Goal: Check status: Check status

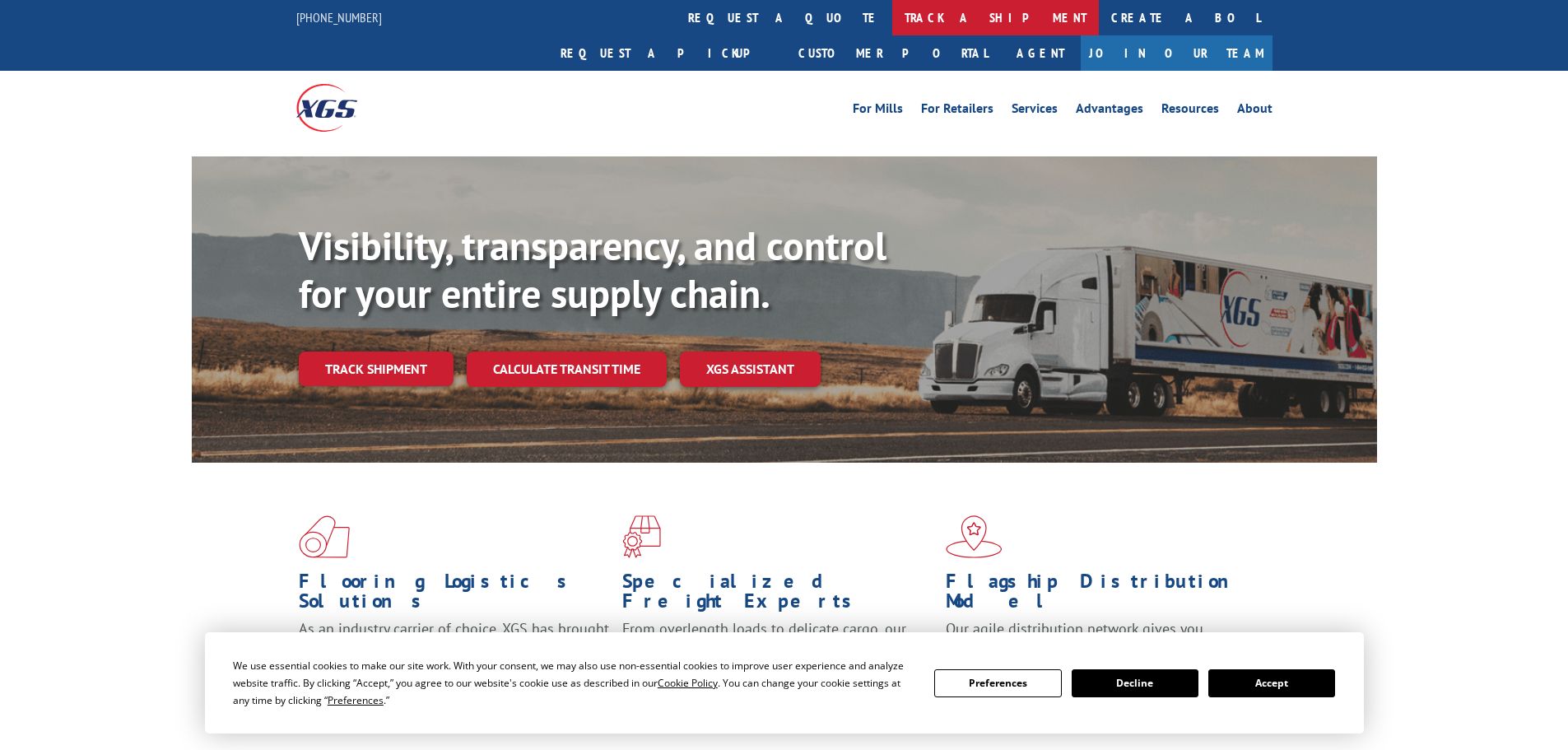
click at [892, 18] on link "track a shipment" at bounding box center [995, 17] width 206 height 35
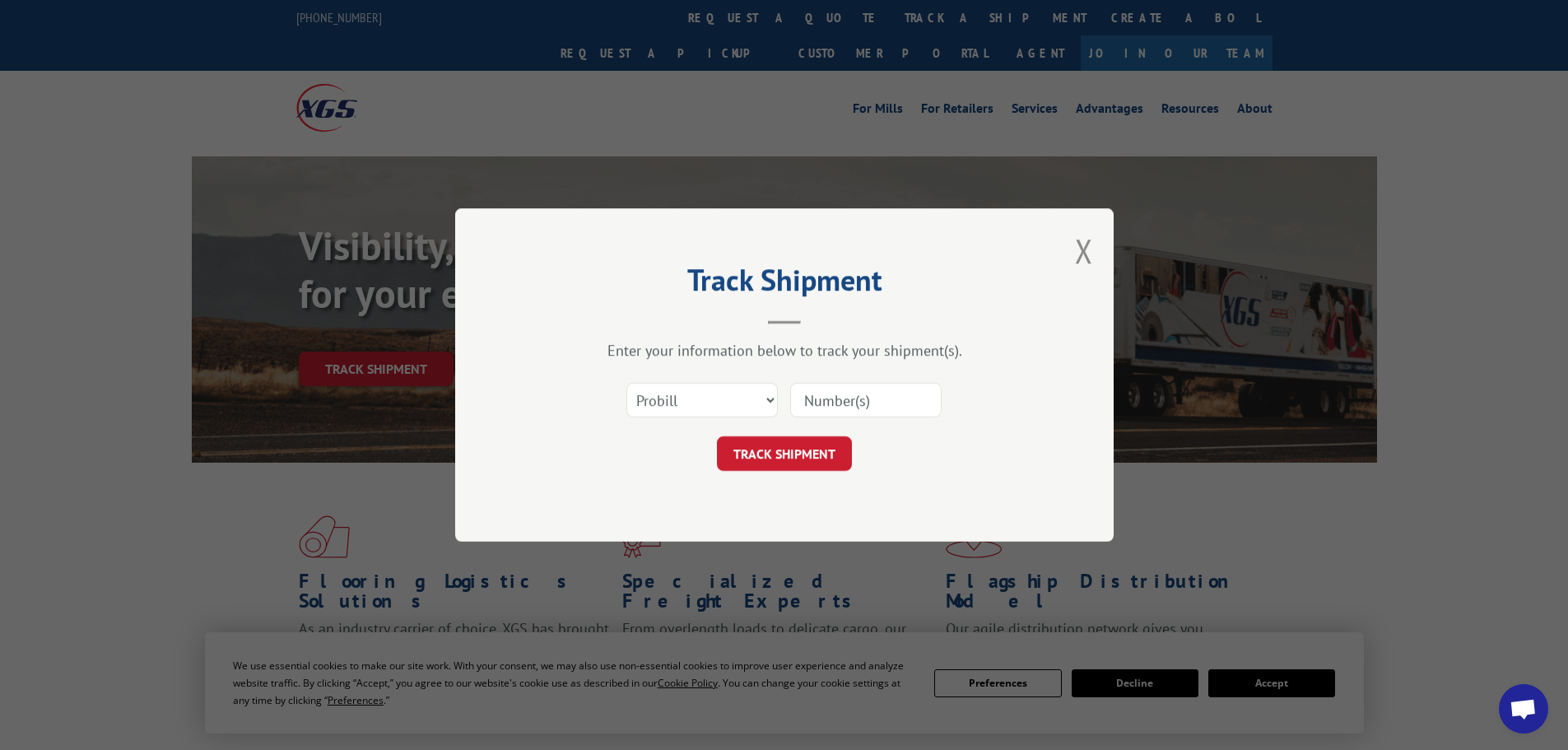
click at [795, 395] on input at bounding box center [865, 400] width 151 height 35
paste input "5443212"
type input "5443212"
click at [800, 445] on button "TRACK SHIPMENT" at bounding box center [784, 454] width 135 height 35
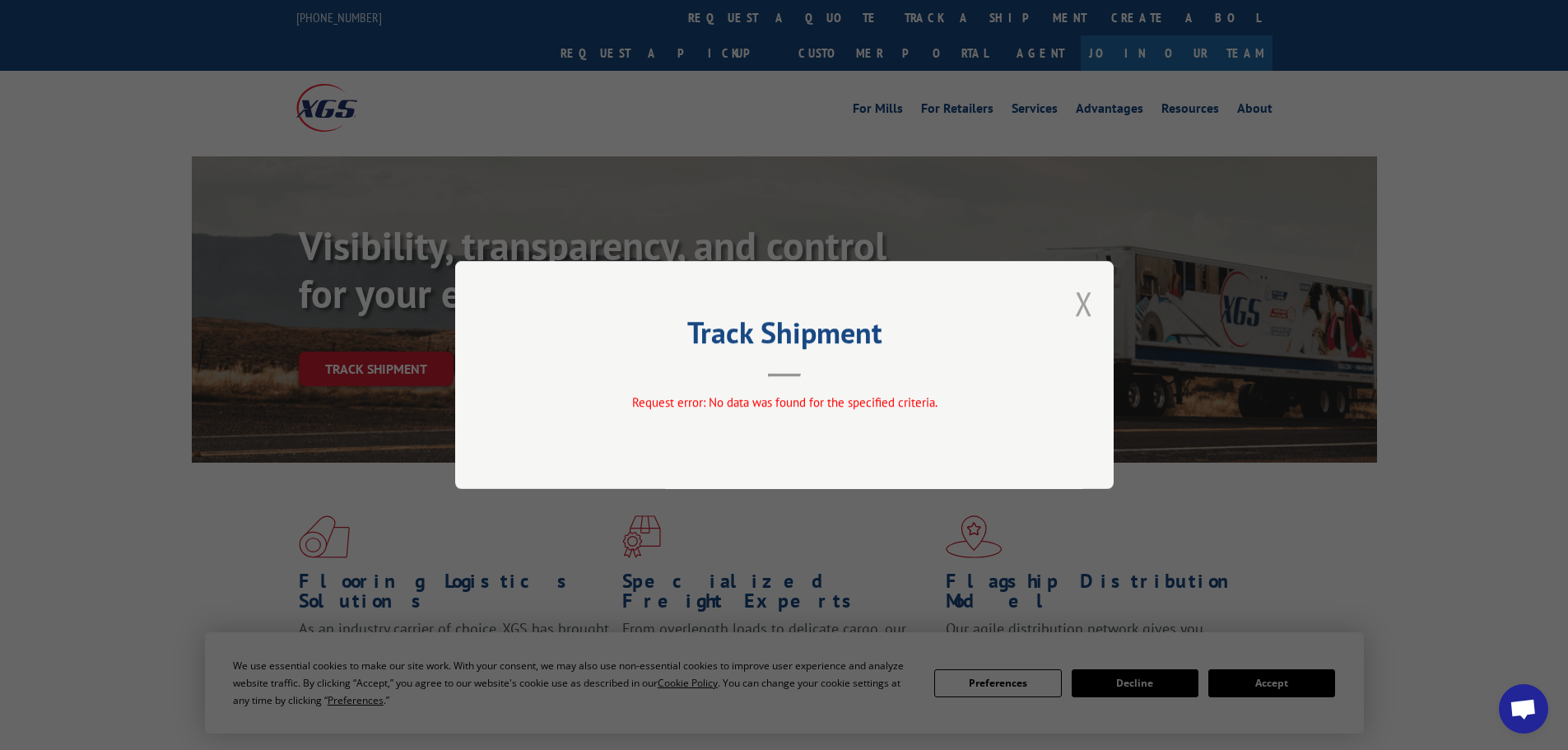
click at [1088, 299] on button "Close modal" at bounding box center [1083, 303] width 18 height 44
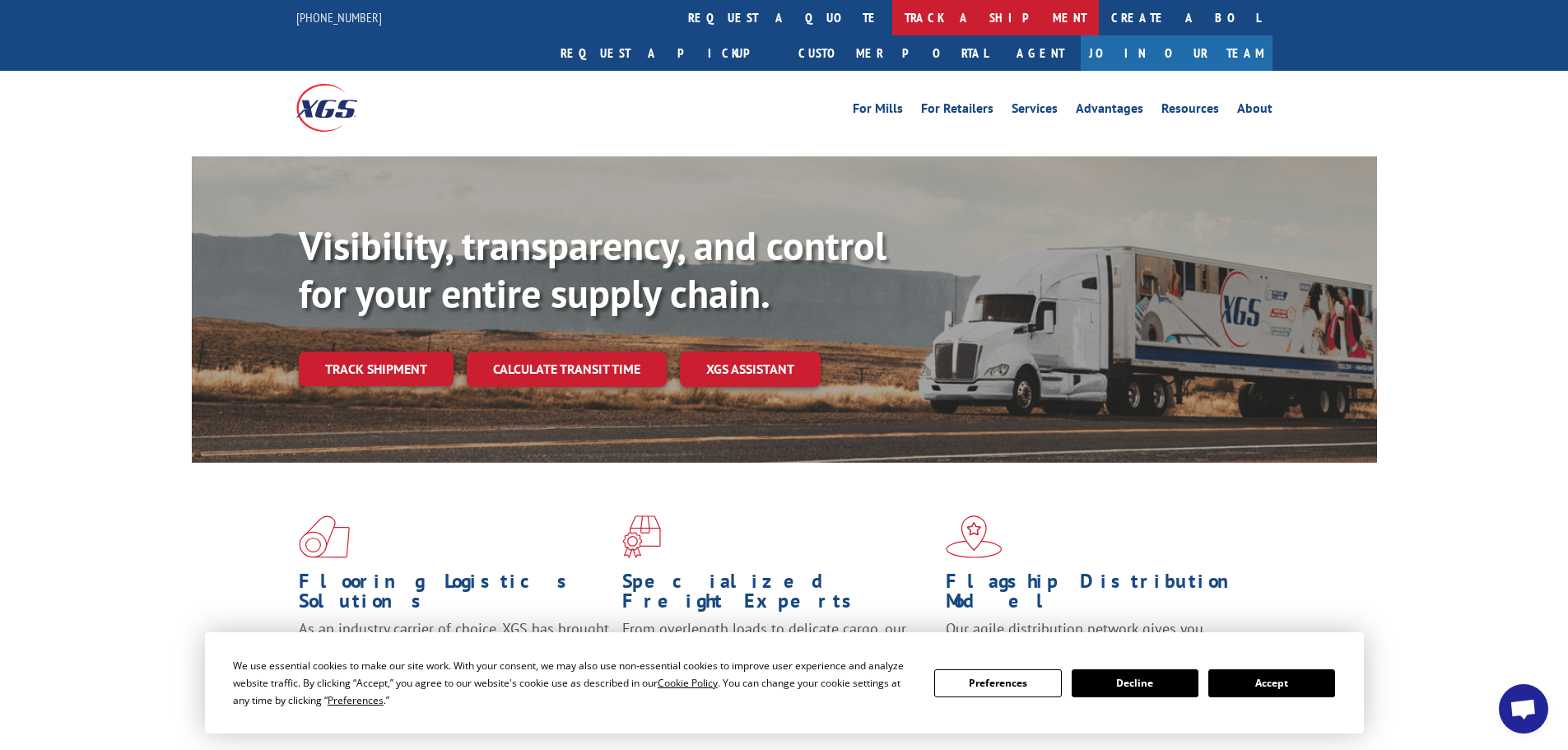
click at [892, 16] on link "track a shipment" at bounding box center [995, 17] width 206 height 35
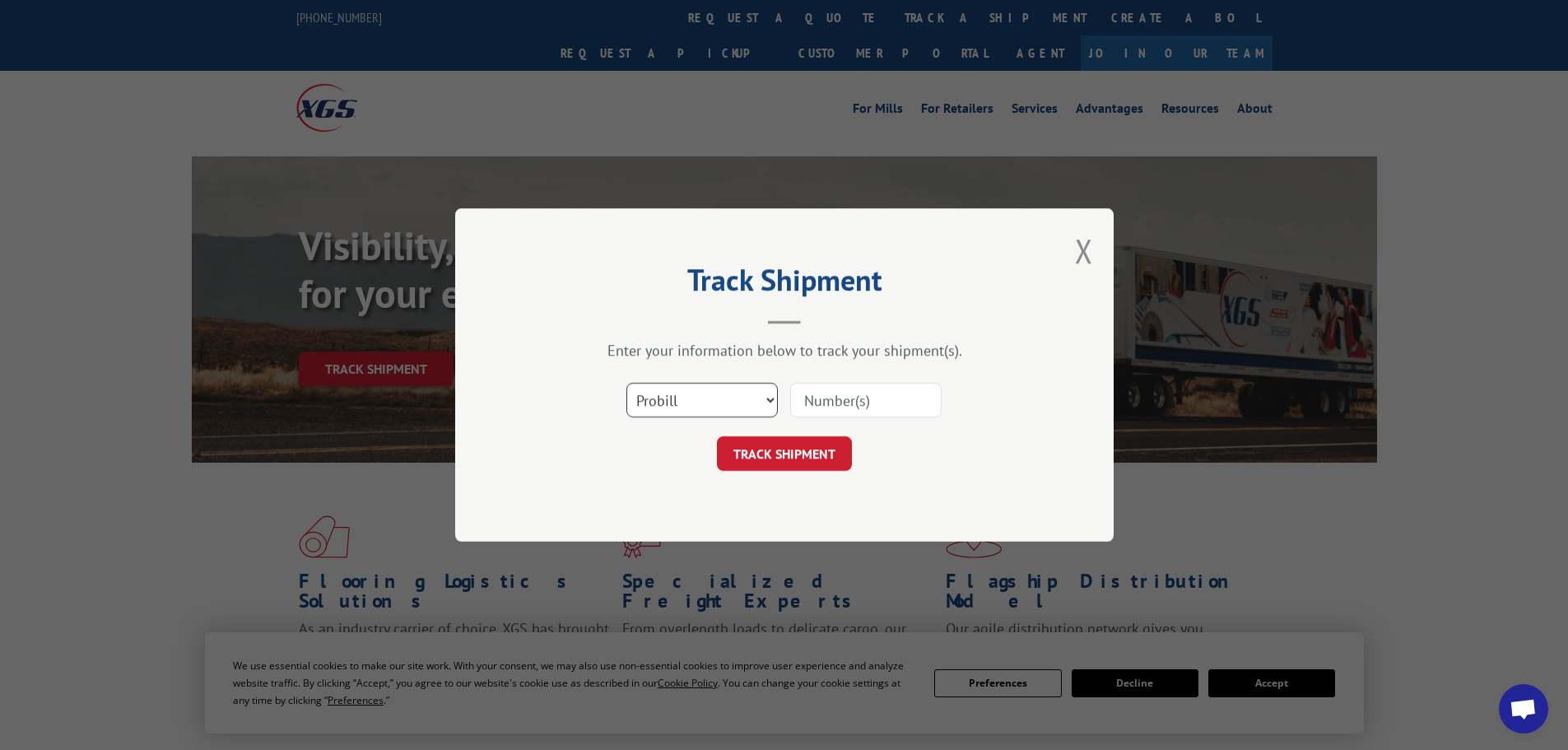
click at [765, 402] on select "Select category... Probill BOL PO" at bounding box center [702, 400] width 151 height 35
select select "bol"
click at [626, 383] on select "Select category... Probill BOL PO" at bounding box center [702, 400] width 151 height 35
click at [832, 407] on input at bounding box center [865, 400] width 151 height 35
paste input "5443212"
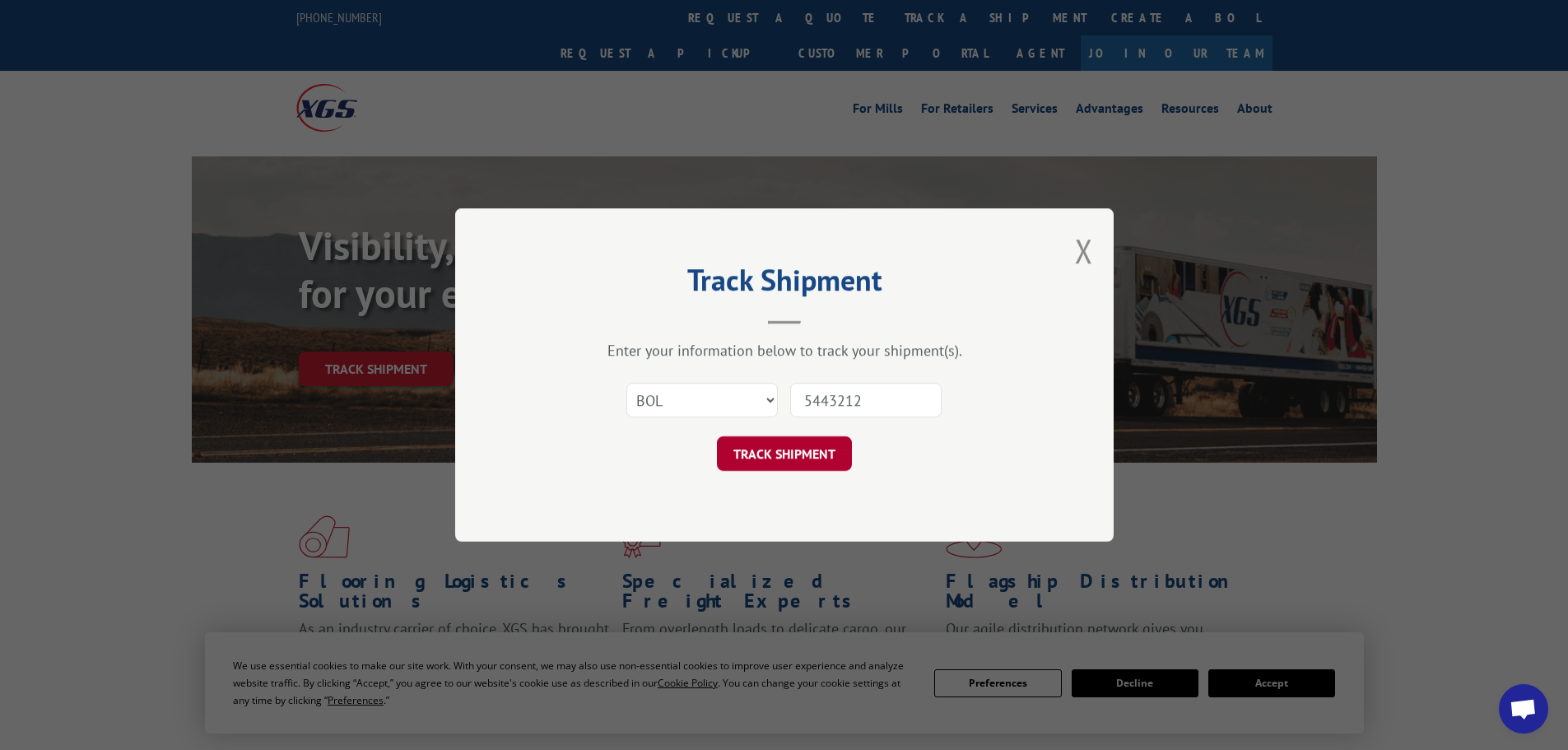
type input "5443212"
click at [788, 453] on button "TRACK SHIPMENT" at bounding box center [784, 454] width 135 height 35
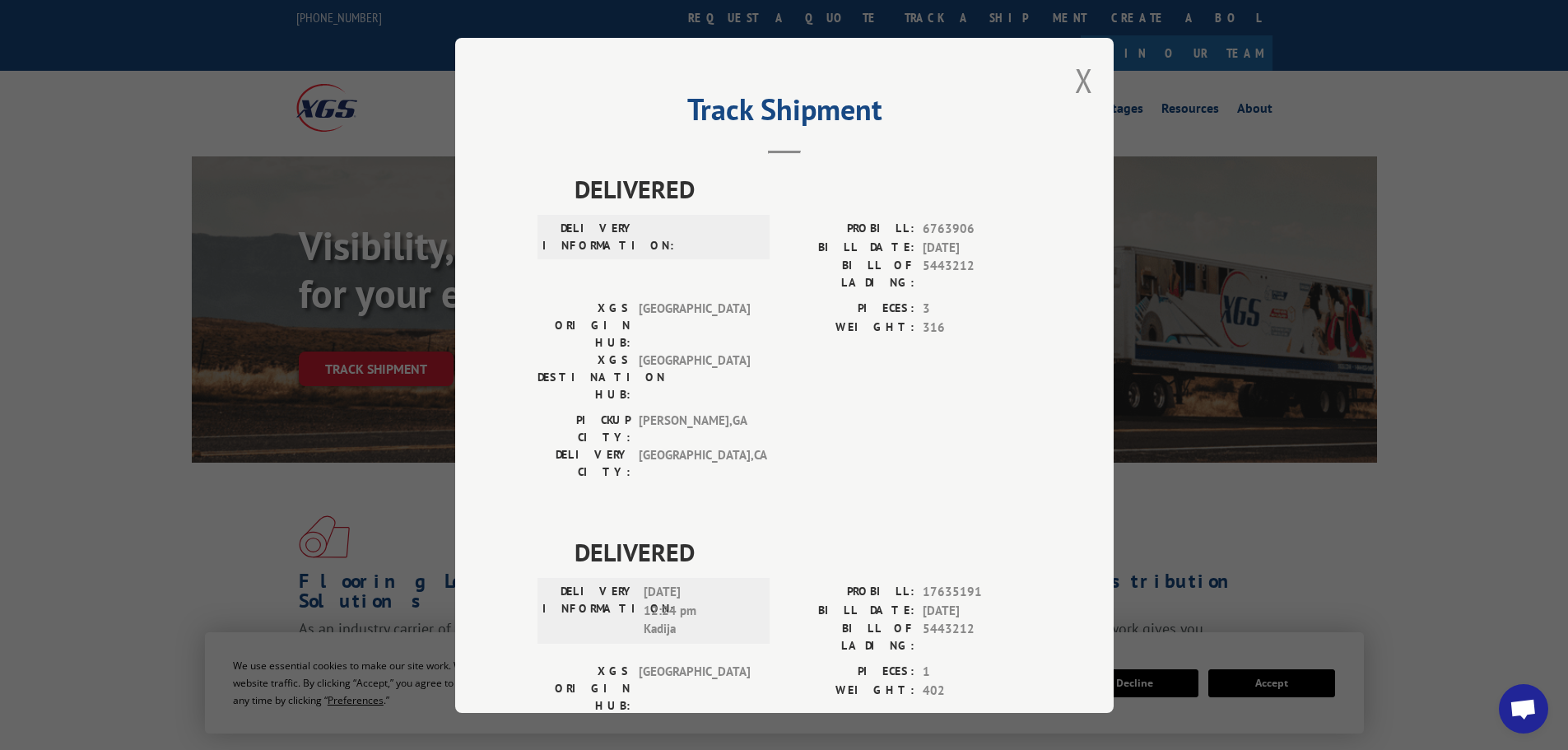
click at [1274, 462] on div "Track Shipment DELIVERED DELIVERY INFORMATION: PROBILL: 6763906 BILL DATE: [DAT…" at bounding box center [784, 375] width 1568 height 750
